Goal: Task Accomplishment & Management: Manage account settings

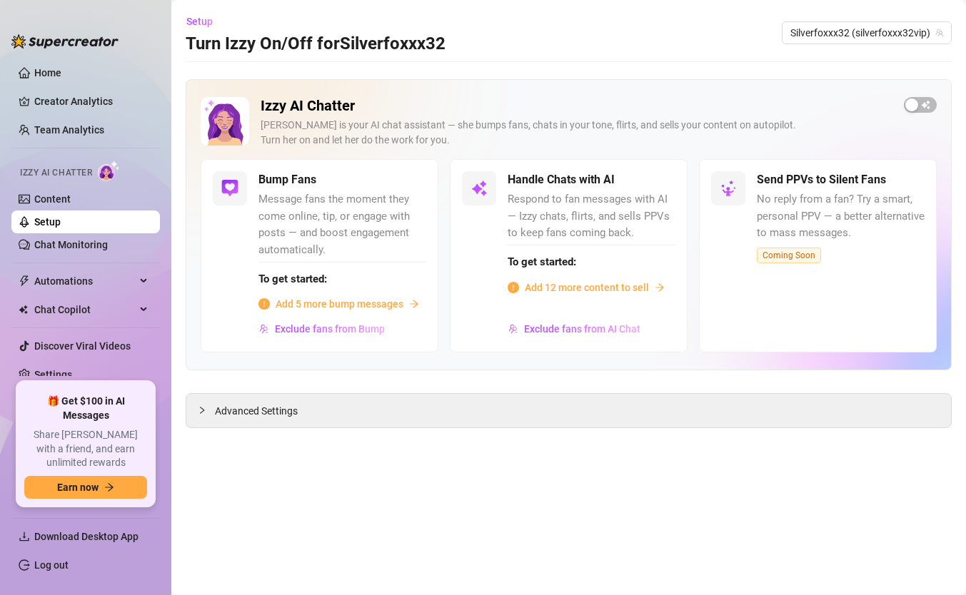
click at [643, 137] on div "[PERSON_NAME] is your AI chat assistant — she bumps fans, chats in your tone, f…" at bounding box center [576, 133] width 632 height 30
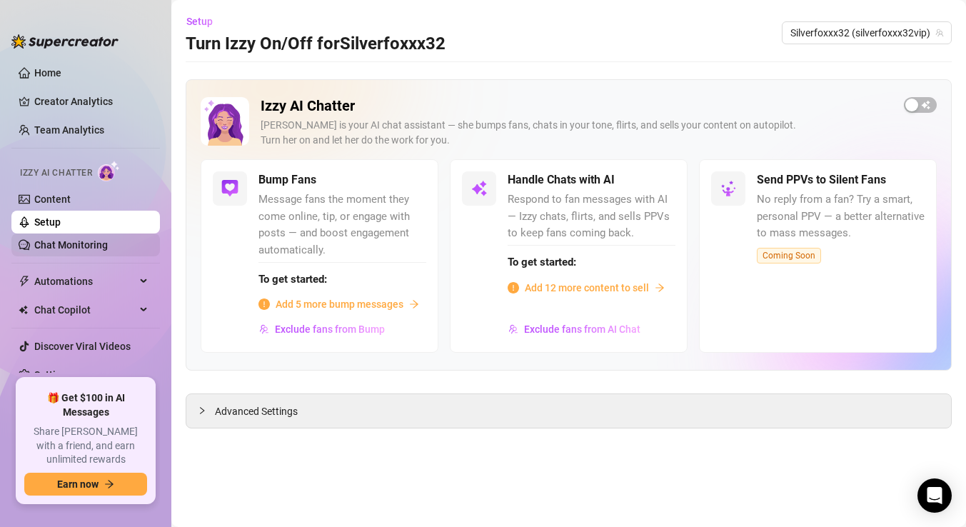
scroll to position [6, 0]
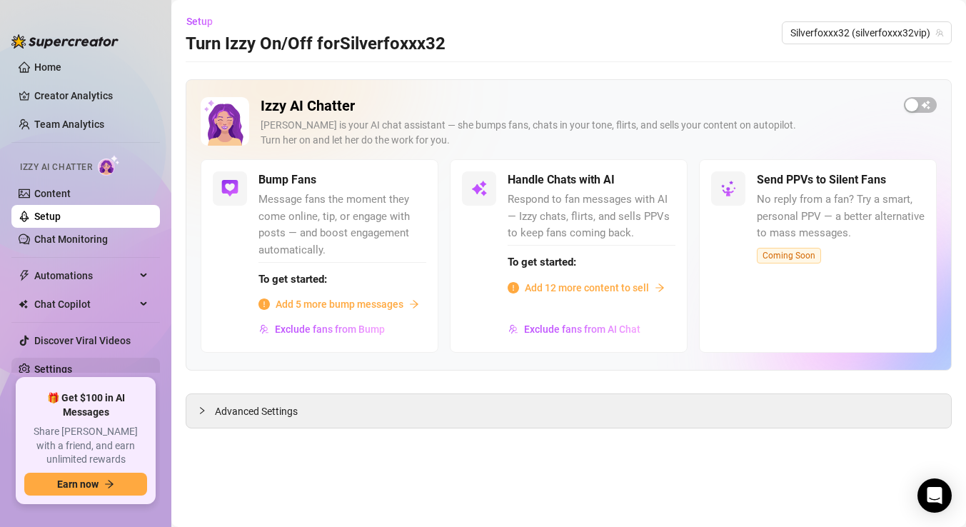
click at [51, 369] on link "Settings" at bounding box center [53, 368] width 38 height 11
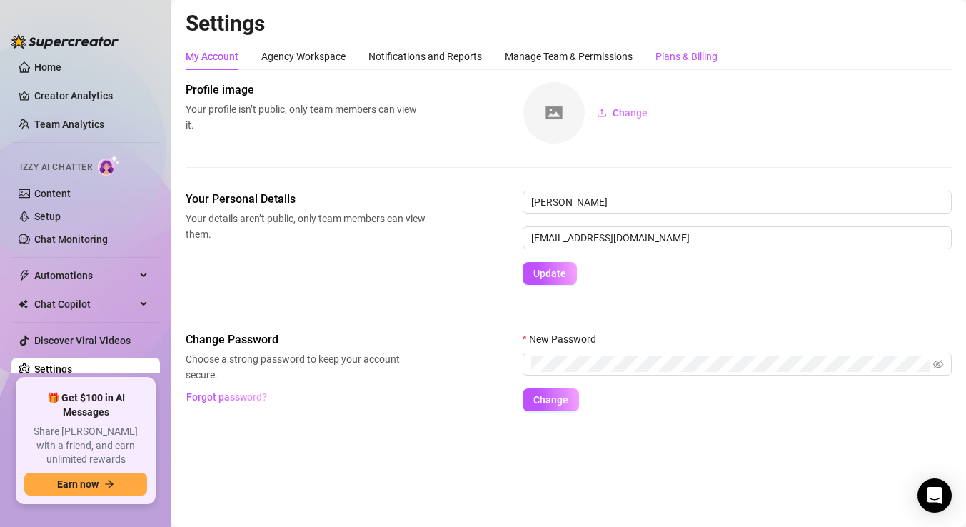
click at [702, 54] on div "Plans & Billing" at bounding box center [686, 57] width 62 height 16
